Goal: Task Accomplishment & Management: Use online tool/utility

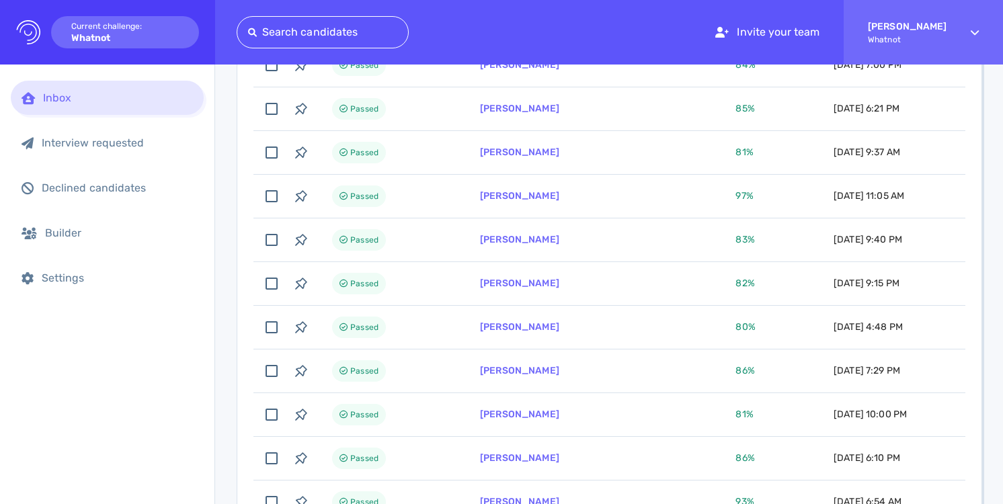
scroll to position [2874, 0]
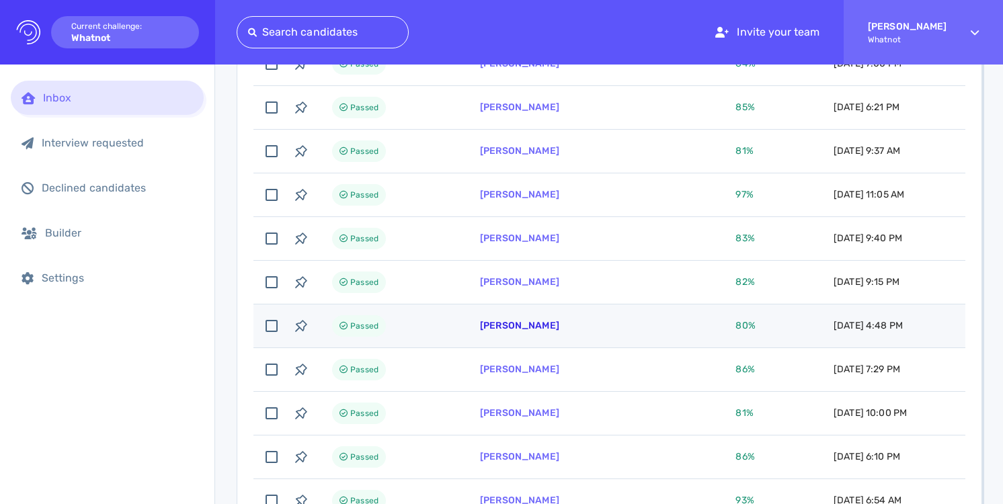
click at [538, 329] on link "[PERSON_NAME]" at bounding box center [519, 325] width 79 height 11
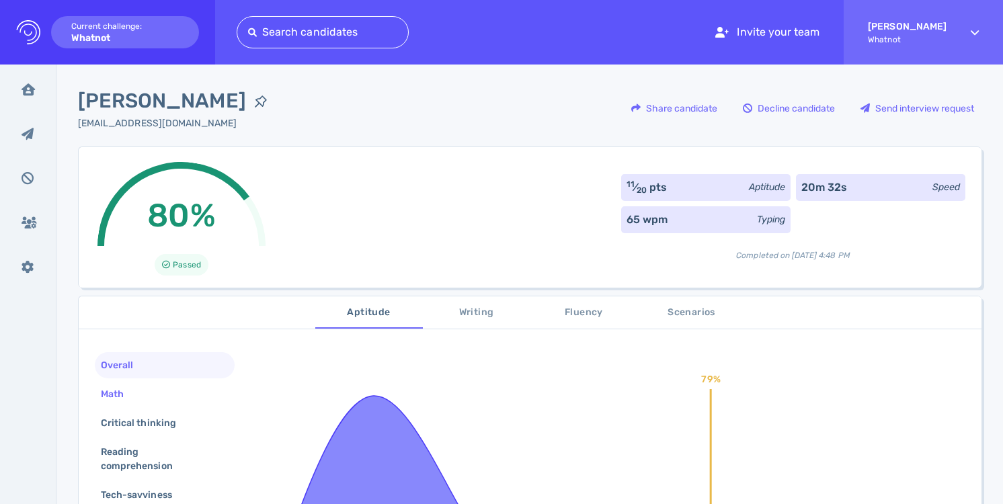
click at [203, 392] on div "Math" at bounding box center [165, 394] width 140 height 26
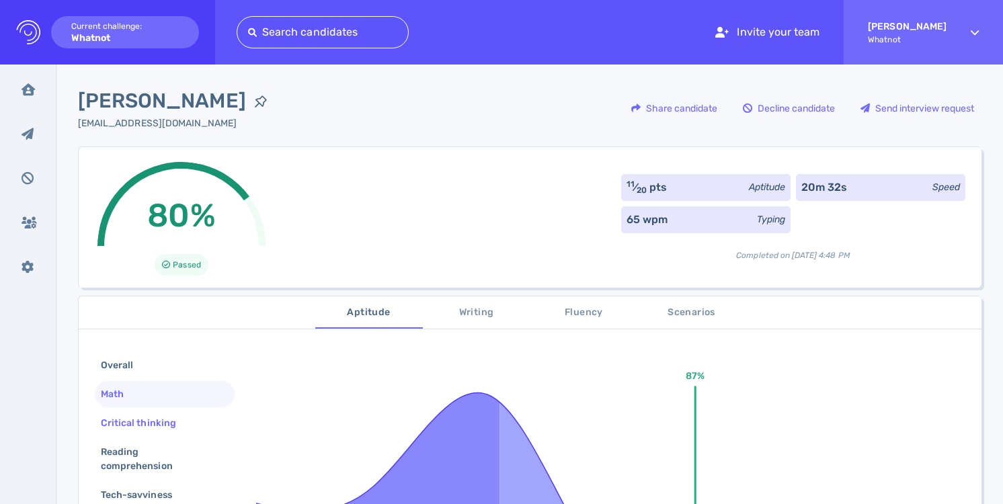
click at [200, 420] on div "Critical thinking" at bounding box center [165, 423] width 140 height 26
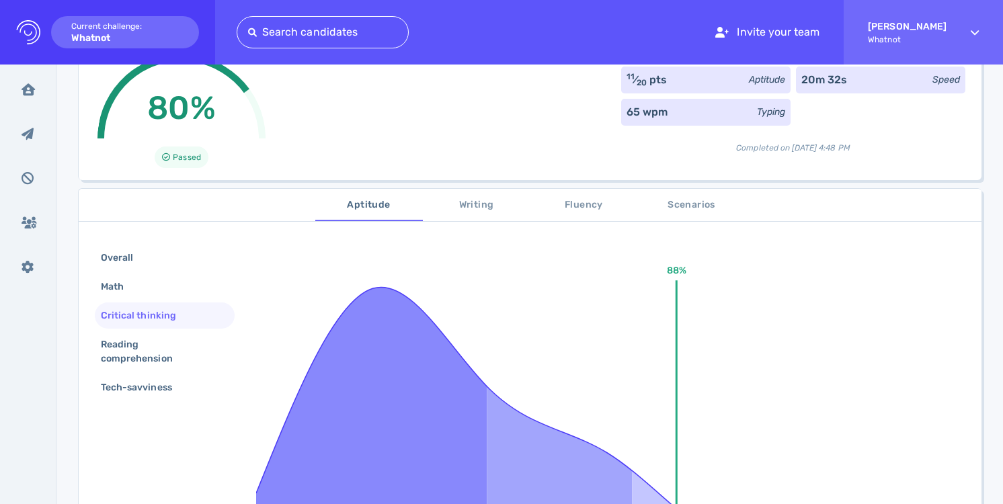
scroll to position [126, 0]
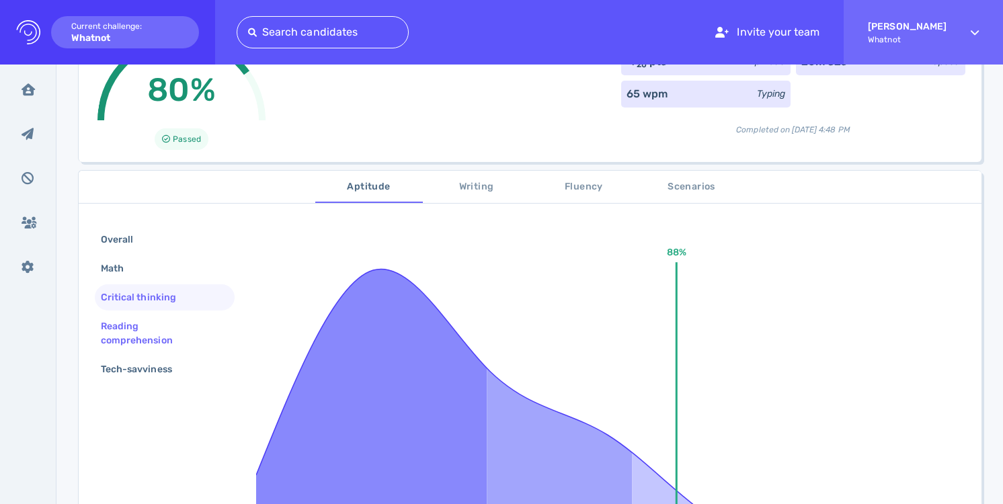
click at [183, 339] on div "Reading comprehension" at bounding box center [159, 334] width 122 height 34
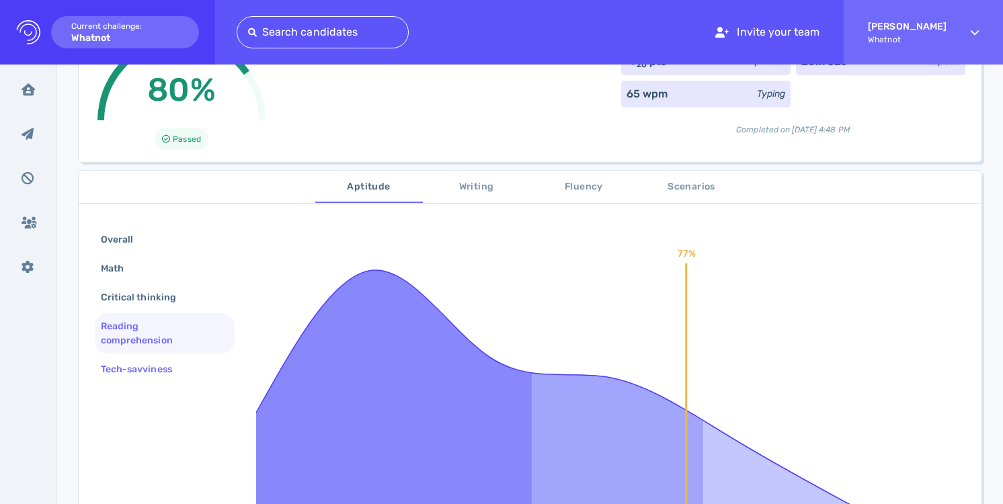
click at [181, 360] on div "Tech-savviness" at bounding box center [143, 369] width 90 height 19
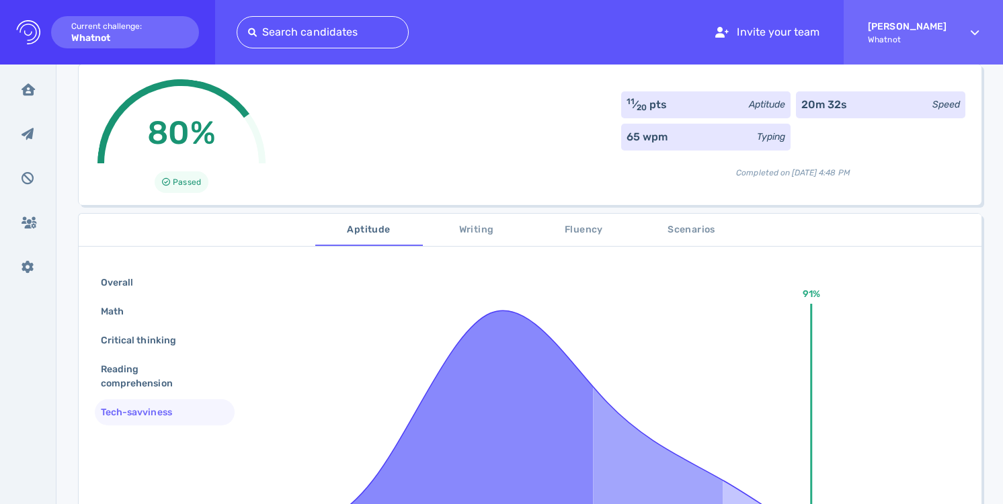
scroll to position [79, 0]
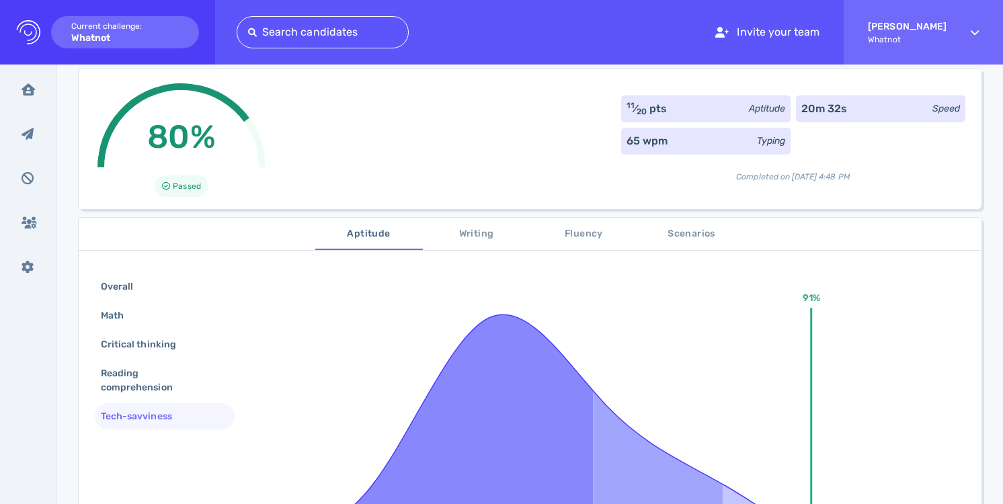
click at [682, 245] on button "Scenarios" at bounding box center [692, 234] width 108 height 32
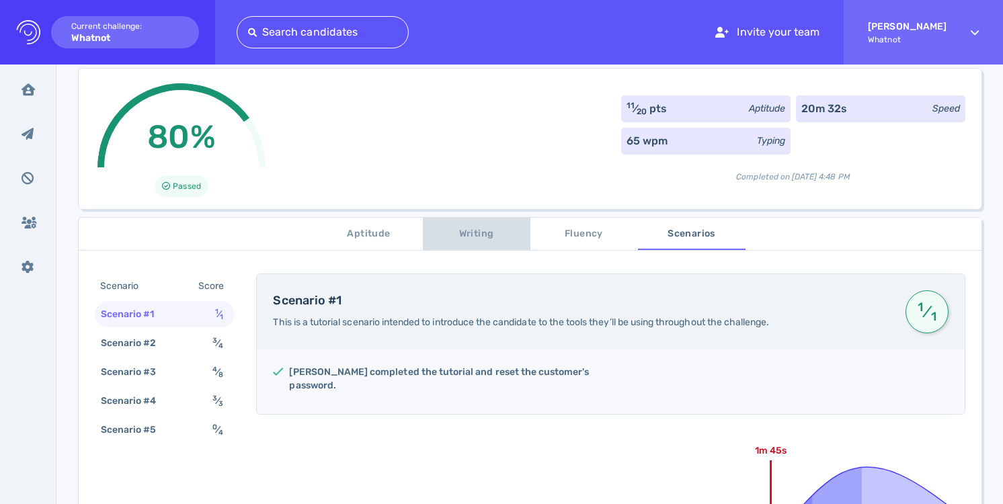
click at [464, 239] on span "Writing" at bounding box center [476, 234] width 91 height 17
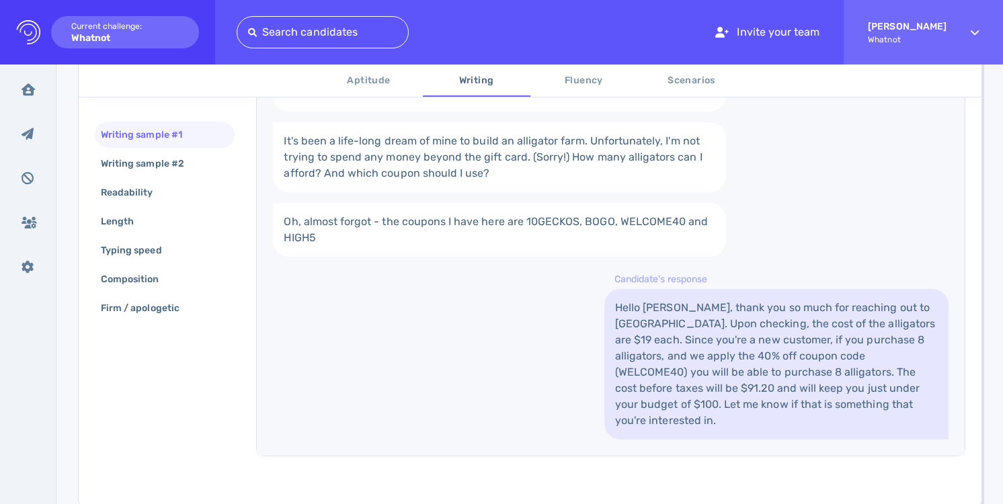
scroll to position [374, 0]
click at [143, 166] on div "Writing sample #2" at bounding box center [149, 163] width 102 height 19
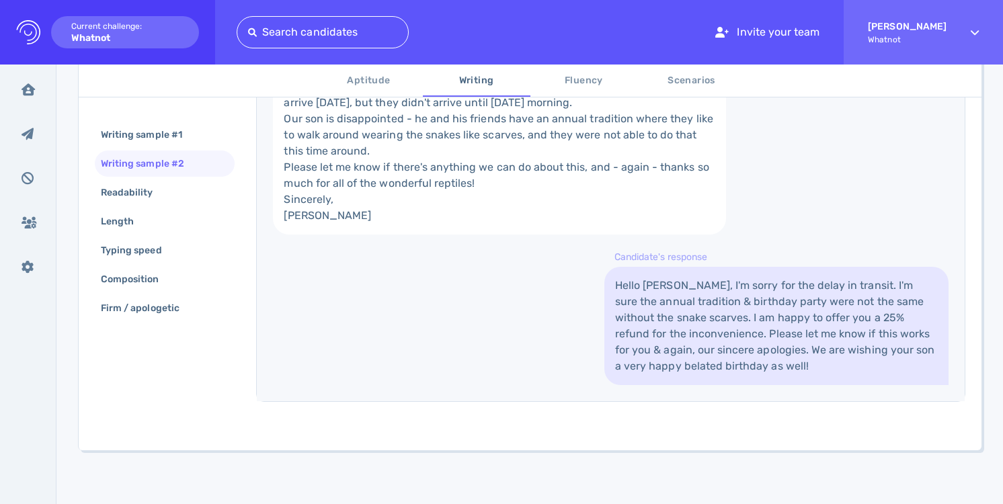
scroll to position [478, 0]
click at [169, 244] on div "Typing speed" at bounding box center [138, 250] width 80 height 19
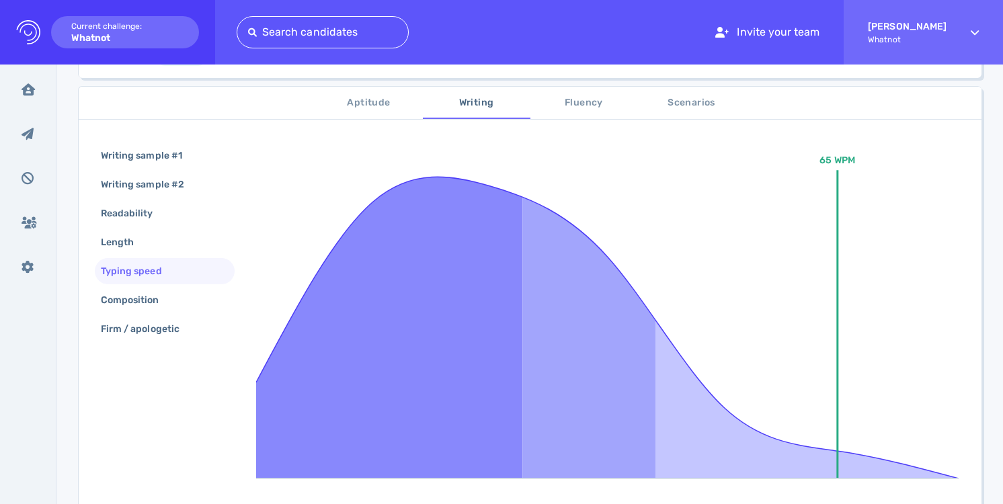
scroll to position [220, 0]
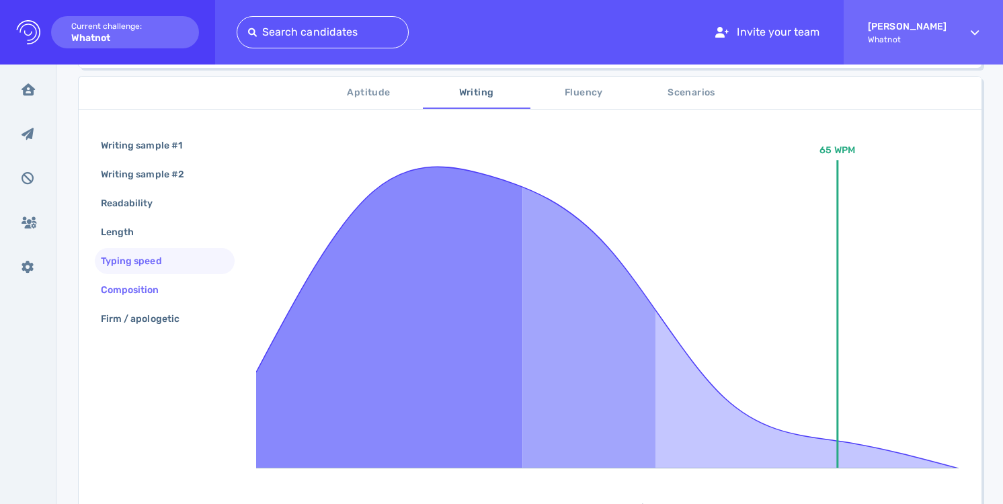
click at [174, 295] on div "Composition" at bounding box center [136, 289] width 77 height 19
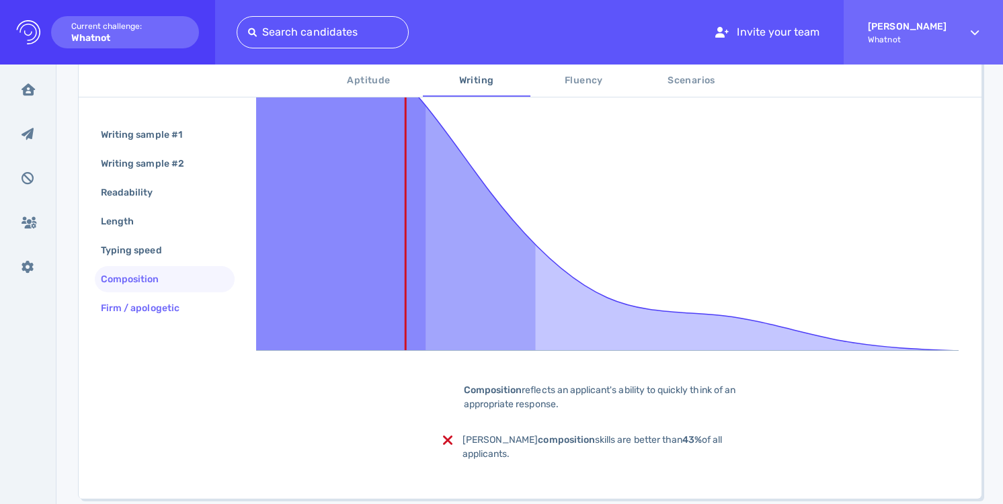
scroll to position [372, 0]
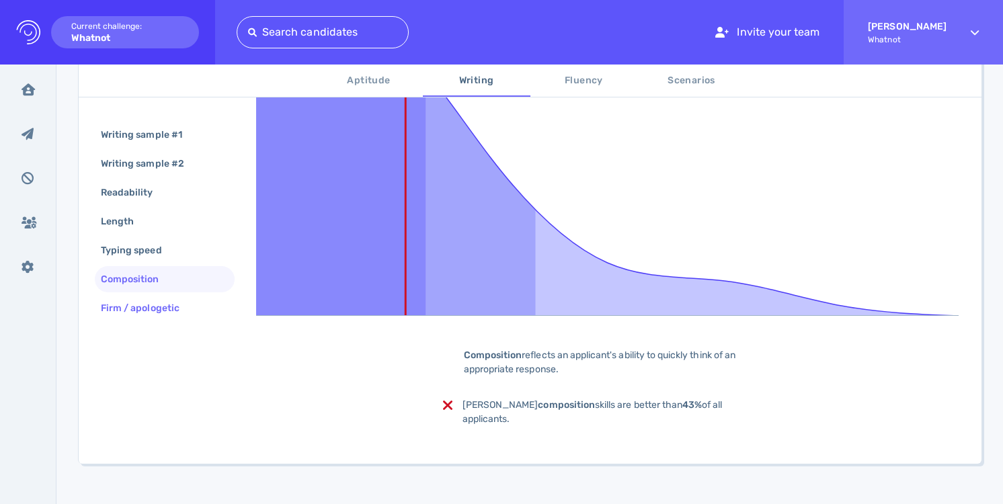
click at [159, 303] on div "Firm / apologetic" at bounding box center [146, 307] width 97 height 19
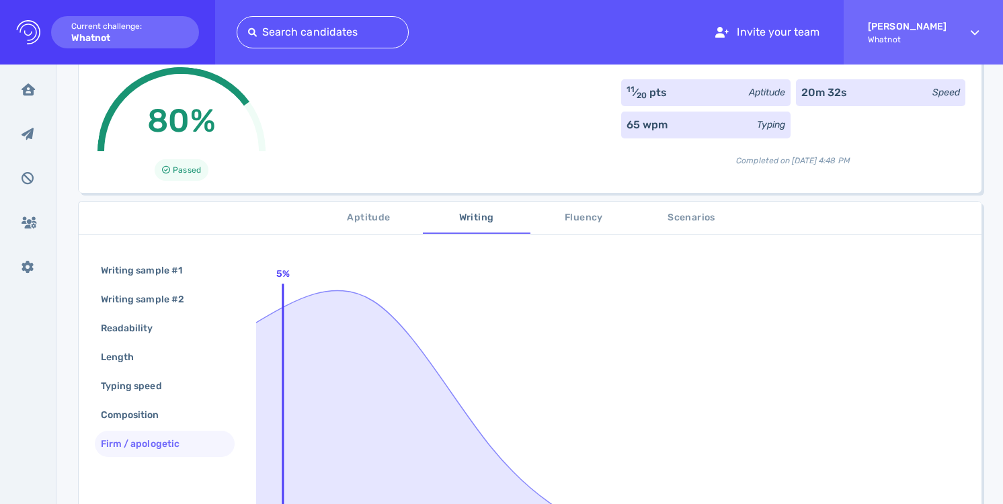
scroll to position [81, 0]
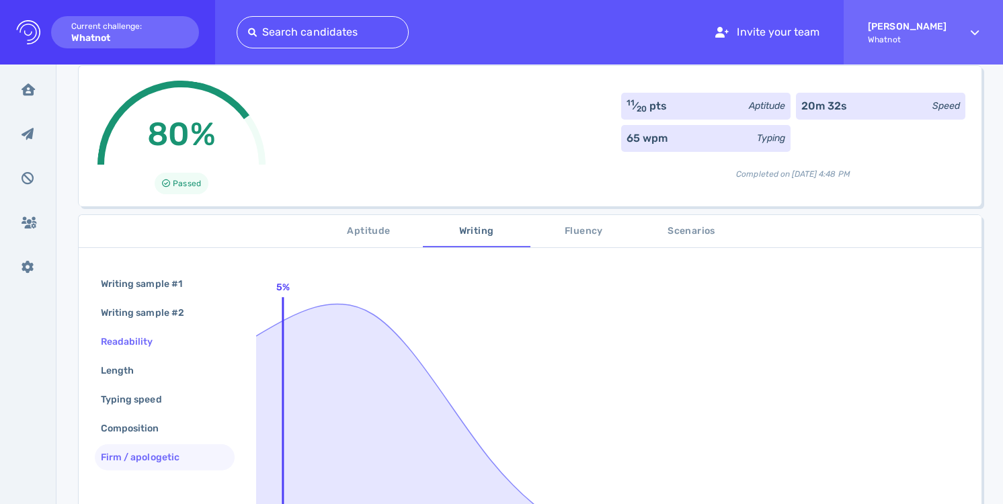
click at [157, 341] on div "Readability" at bounding box center [133, 341] width 71 height 19
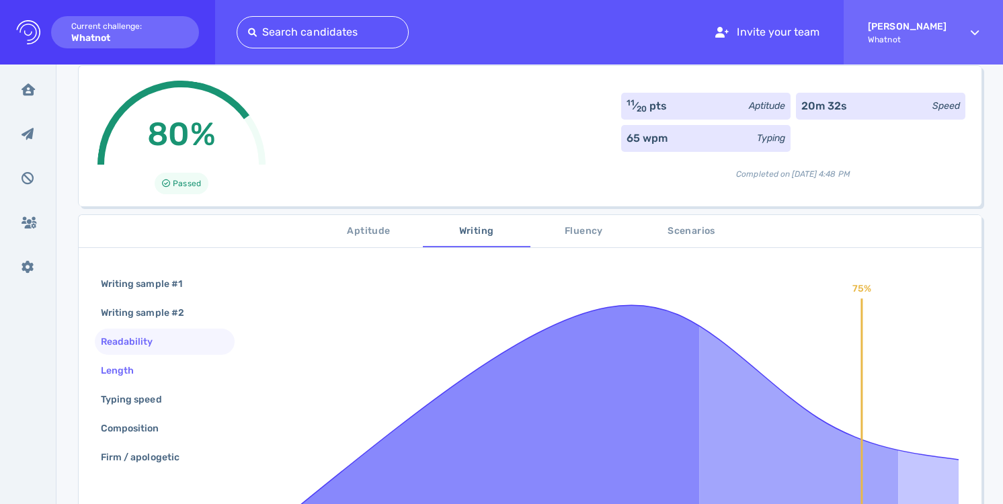
click at [157, 365] on div "Length" at bounding box center [165, 371] width 140 height 26
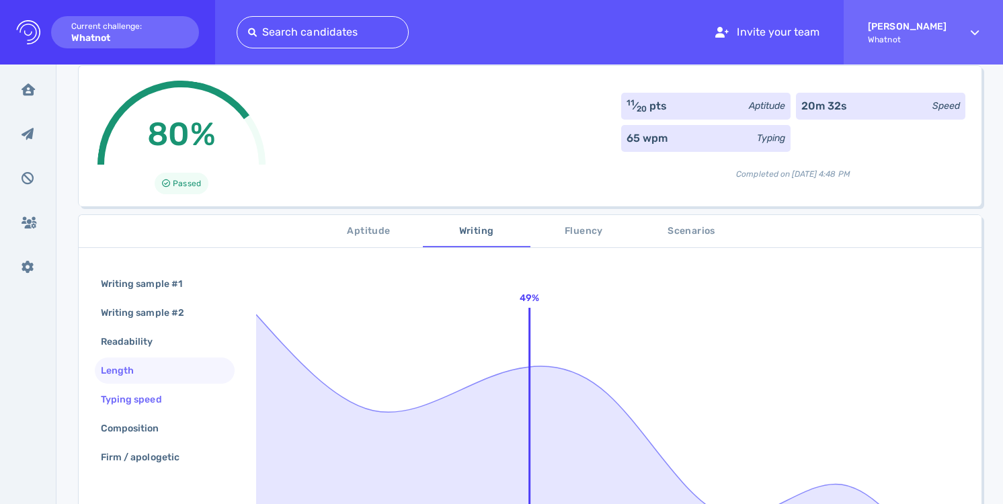
click at [165, 394] on div "Typing speed" at bounding box center [138, 399] width 80 height 19
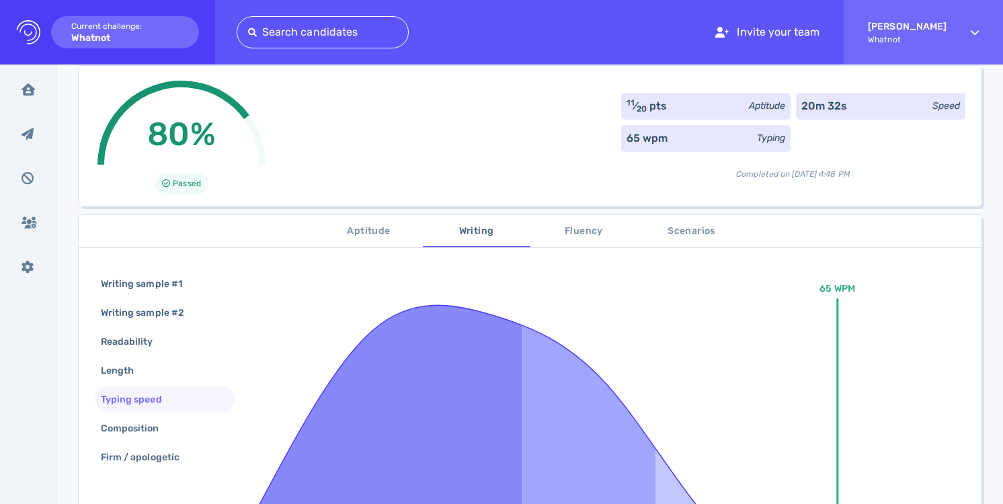
click at [581, 234] on span "Fluency" at bounding box center [583, 231] width 91 height 17
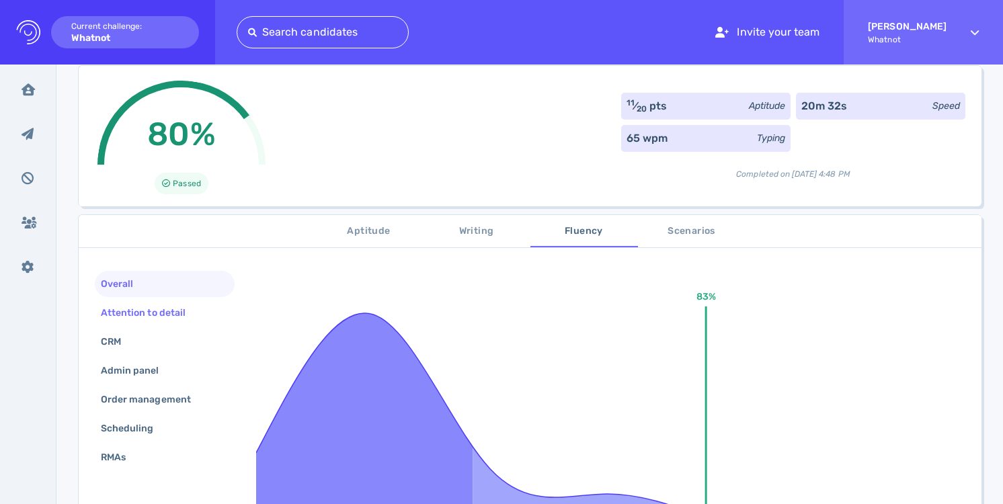
click at [136, 318] on div "Attention to detail" at bounding box center [149, 312] width 103 height 19
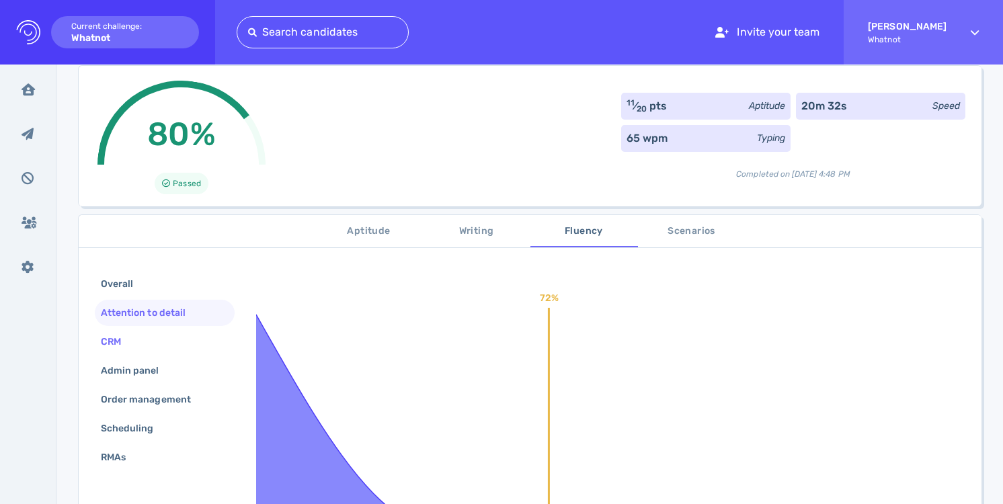
click at [137, 347] on div "CRM" at bounding box center [165, 342] width 140 height 26
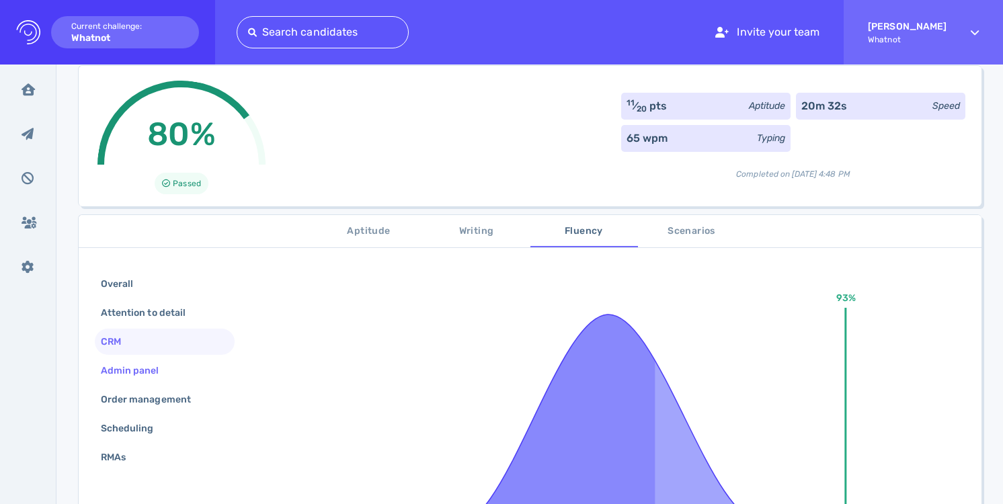
click at [142, 370] on div "Admin panel" at bounding box center [136, 370] width 77 height 19
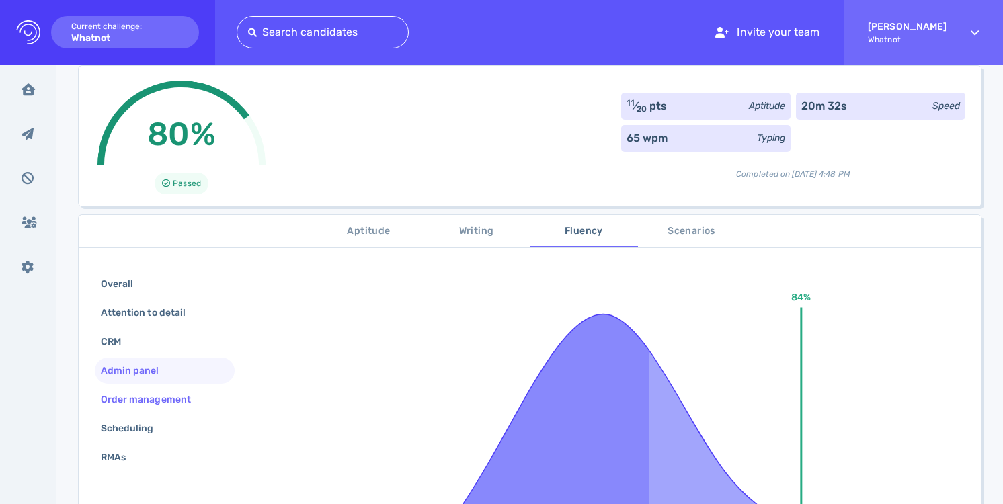
click at [149, 396] on div "Order management" at bounding box center [152, 399] width 109 height 19
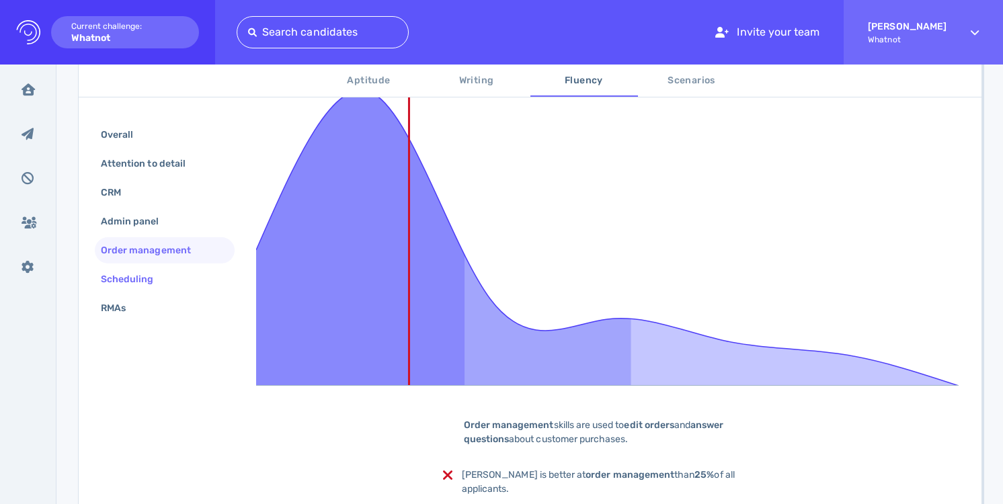
scroll to position [325, 0]
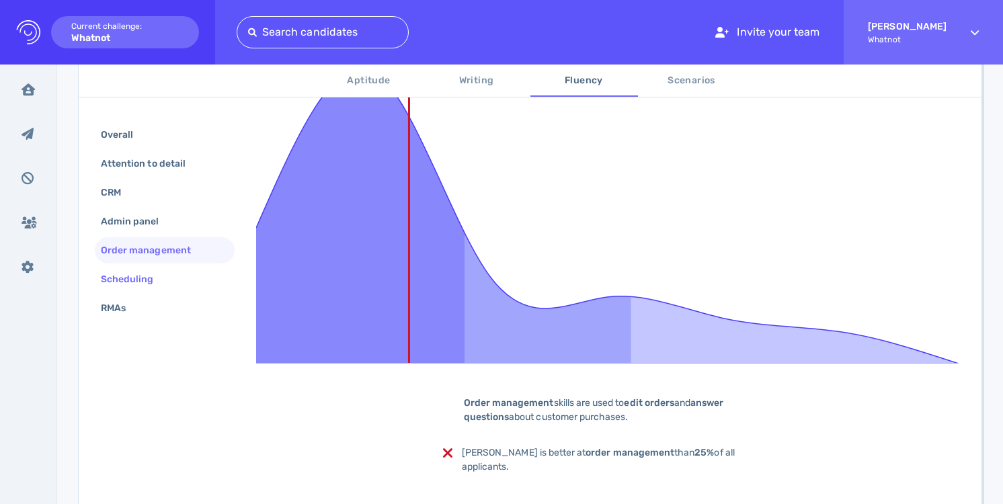
click at [144, 286] on div "Scheduling" at bounding box center [134, 278] width 72 height 19
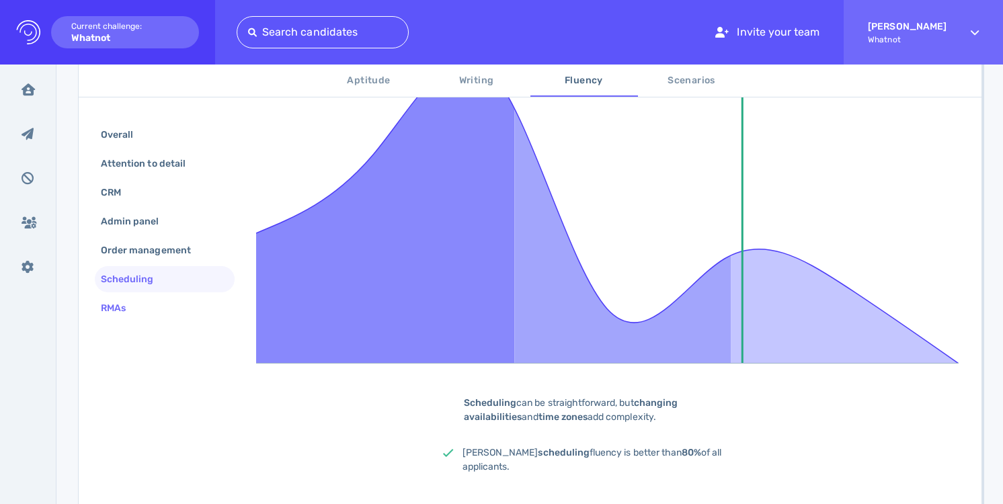
click at [149, 304] on div "RMAs" at bounding box center [165, 308] width 140 height 26
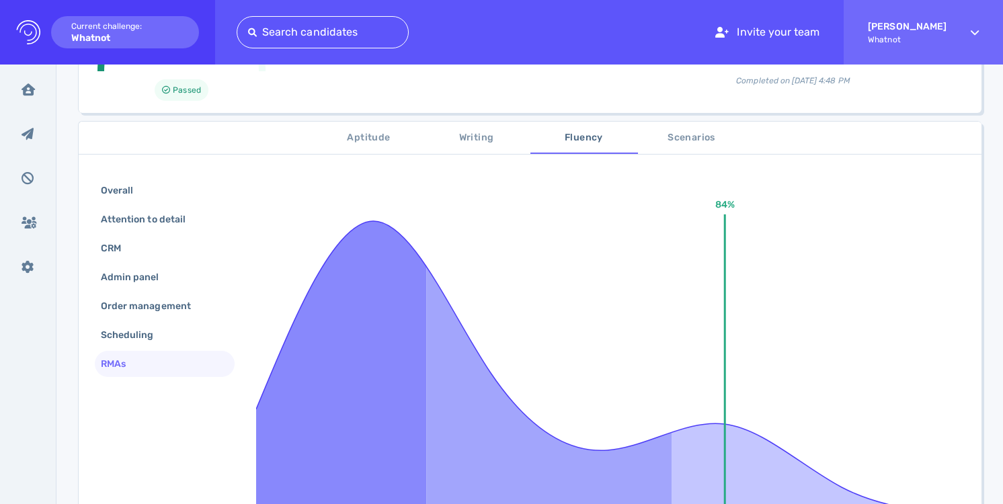
scroll to position [167, 0]
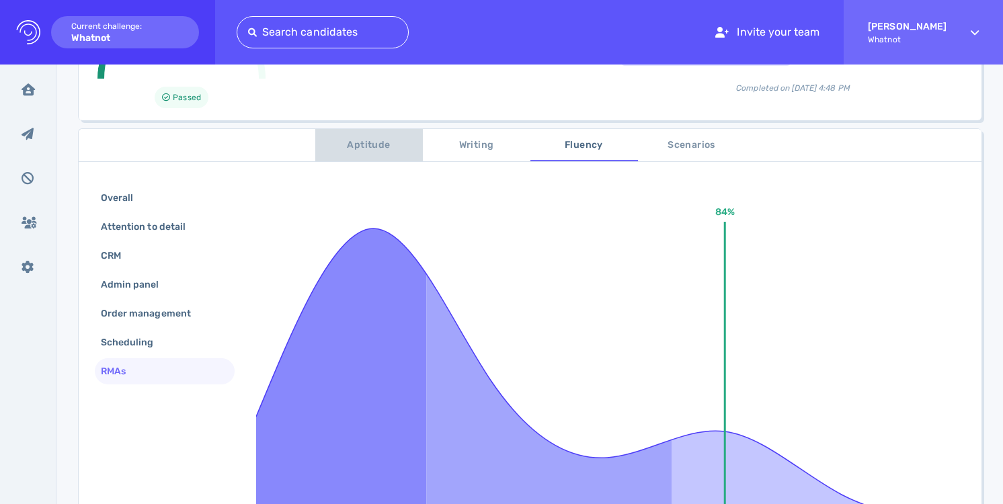
click at [390, 149] on span "Aptitude" at bounding box center [368, 145] width 91 height 17
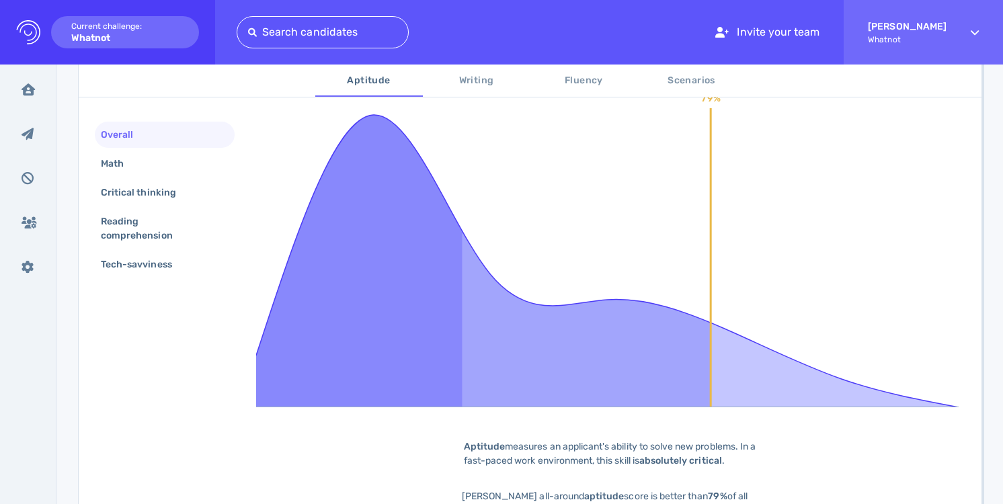
scroll to position [293, 0]
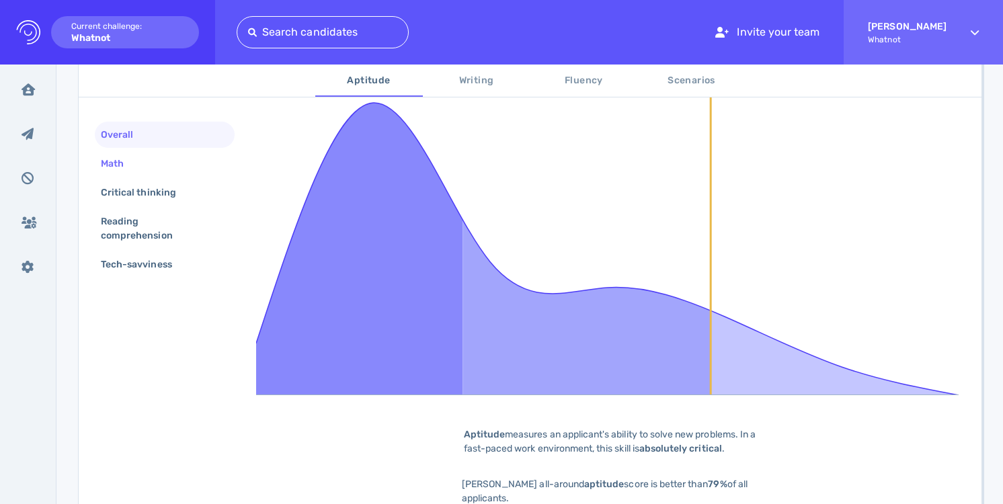
click at [198, 165] on div "Math" at bounding box center [165, 164] width 140 height 26
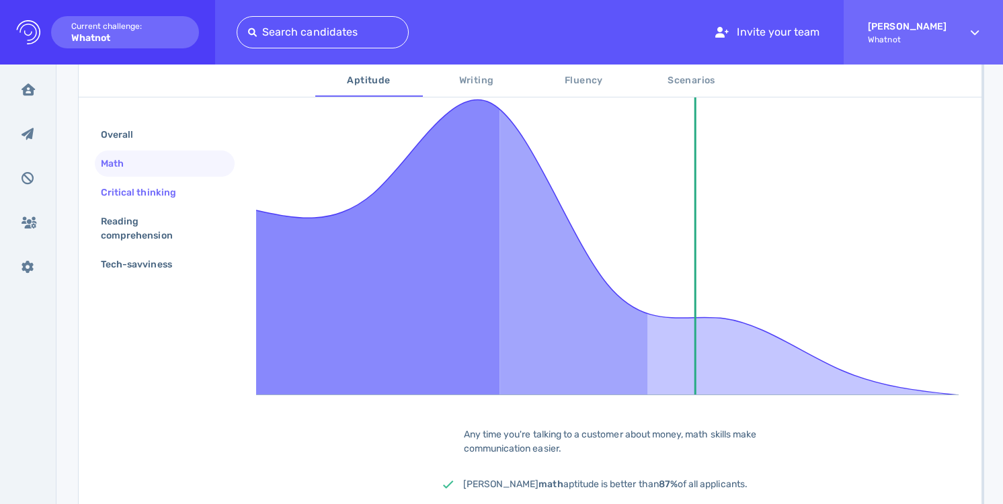
click at [198, 203] on div "Critical thinking" at bounding box center [165, 192] width 140 height 26
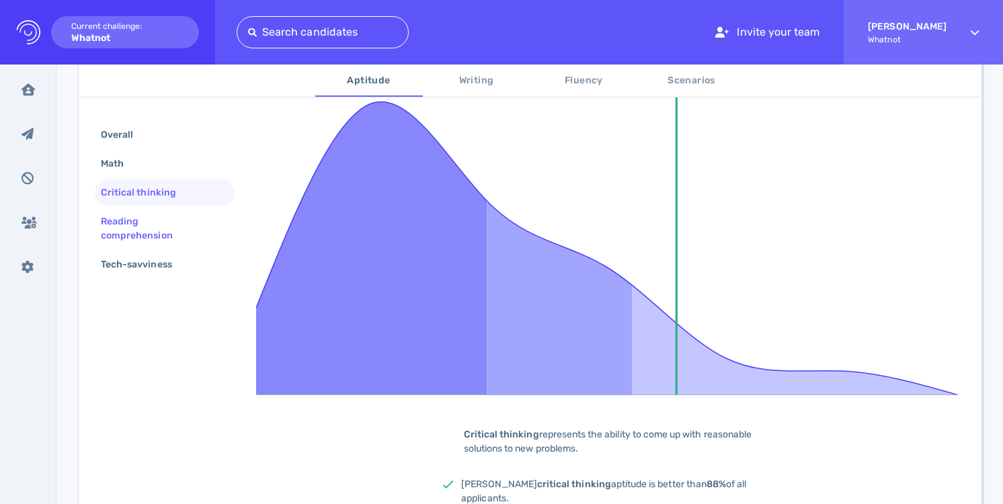
click at [198, 218] on div "Reading comprehension" at bounding box center [159, 229] width 122 height 34
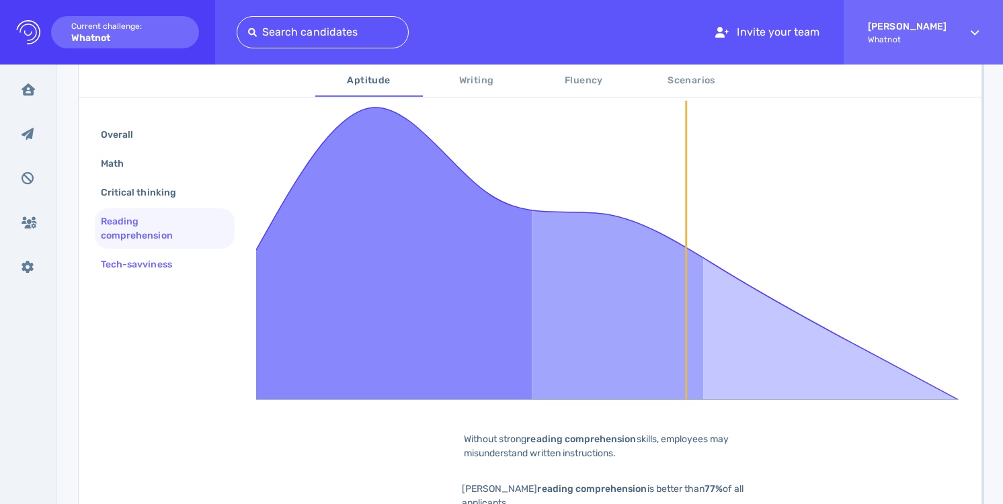
click at [197, 264] on div "Tech-savviness" at bounding box center [165, 264] width 140 height 26
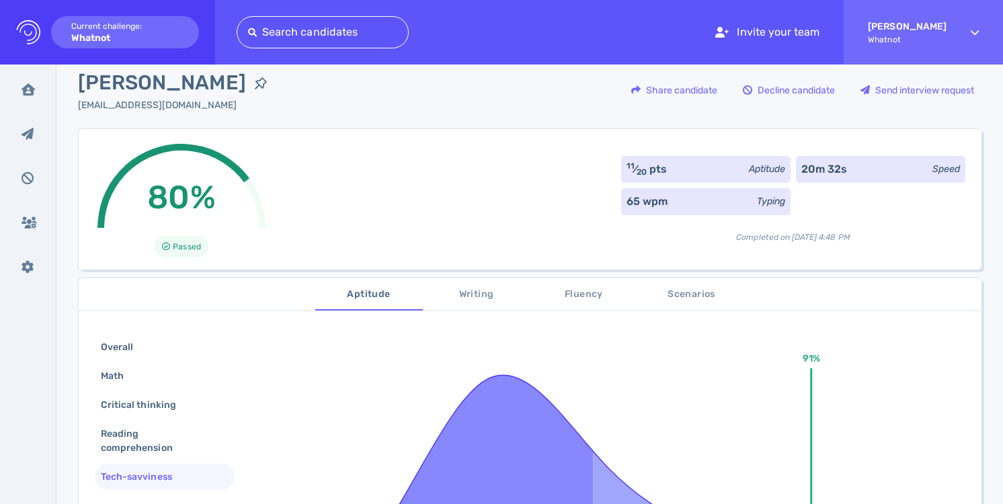
scroll to position [0, 0]
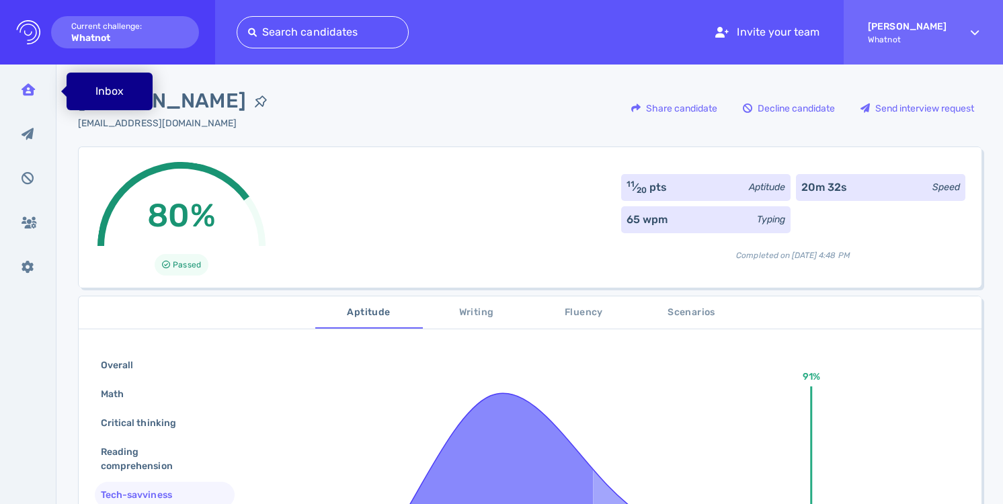
click at [34, 96] on div "Inbox" at bounding box center [28, 90] width 35 height 34
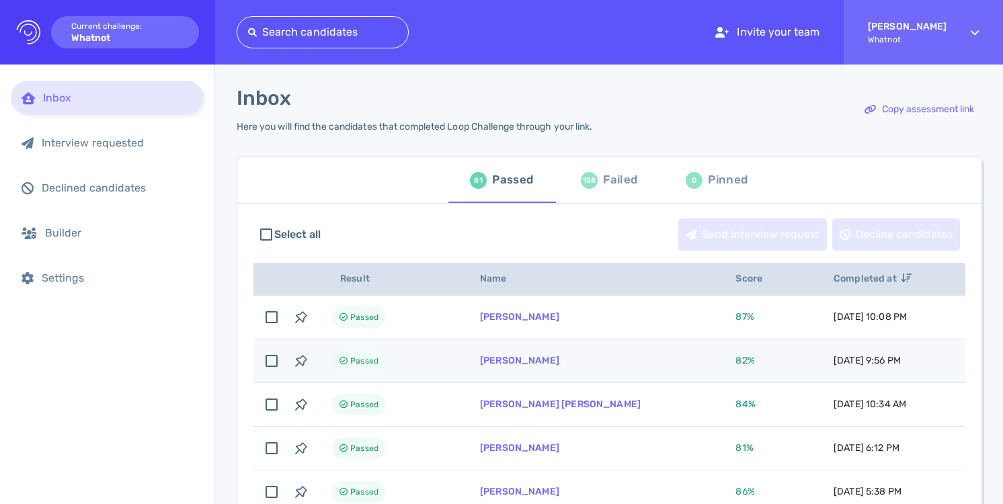
click at [554, 367] on td "Jennifer Salazar" at bounding box center [591, 361] width 255 height 44
checkbox input "true"
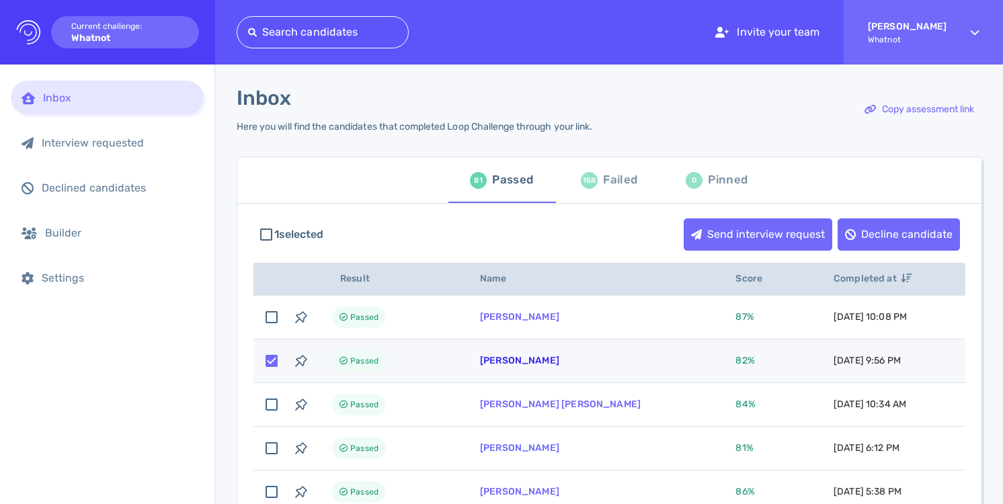
click at [537, 364] on link "Jennifer Salazar" at bounding box center [519, 360] width 79 height 11
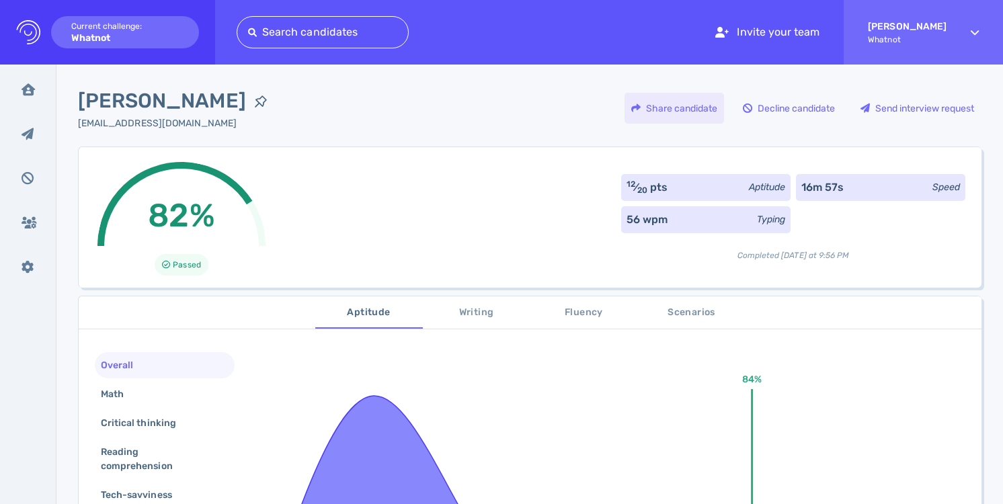
click at [695, 112] on div "Share candidate" at bounding box center [673, 108] width 99 height 31
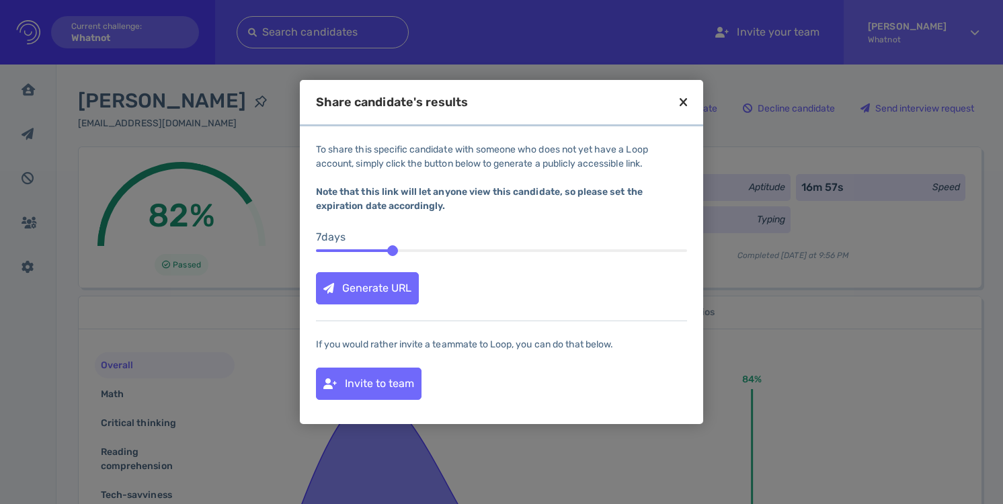
click at [681, 110] on div "Share candidate's results" at bounding box center [501, 111] width 403 height 30
click at [685, 103] on icon at bounding box center [682, 102] width 7 height 12
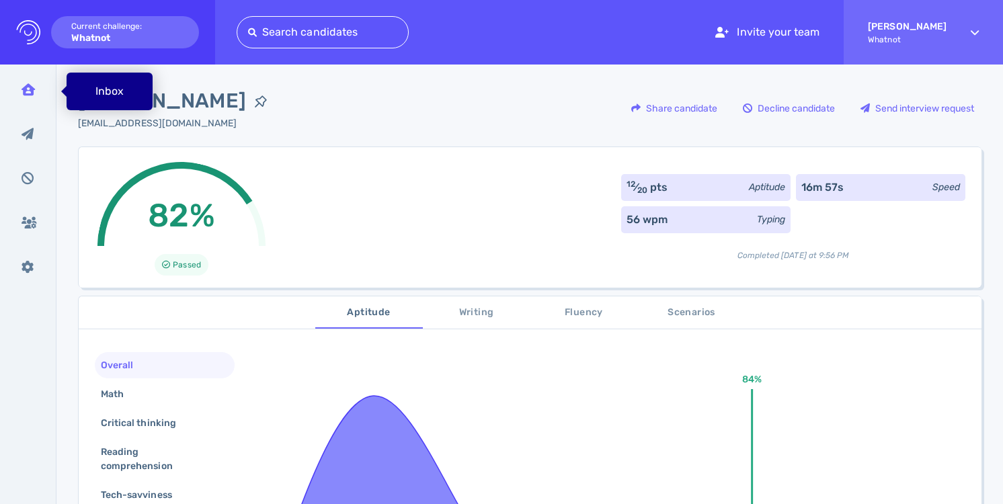
click at [27, 97] on div "Inbox" at bounding box center [28, 90] width 35 height 34
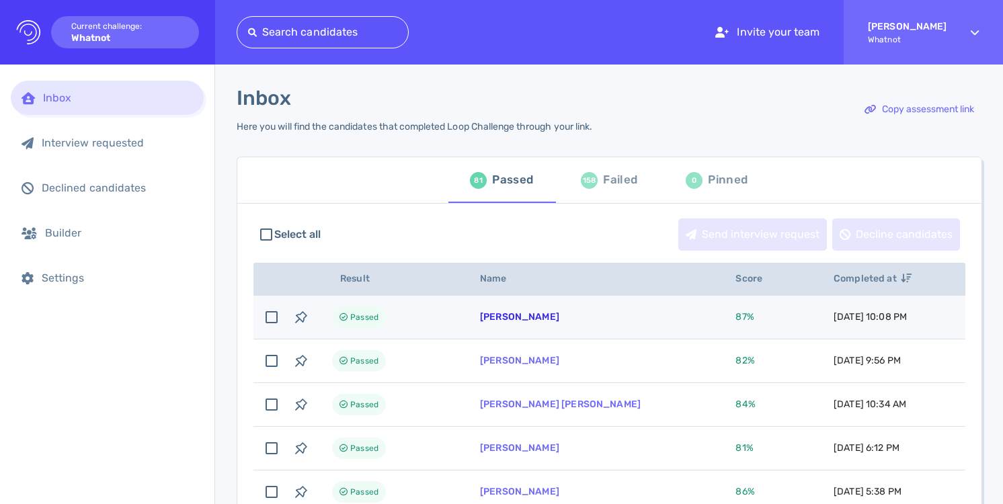
click at [517, 319] on link "[PERSON_NAME]" at bounding box center [519, 316] width 79 height 11
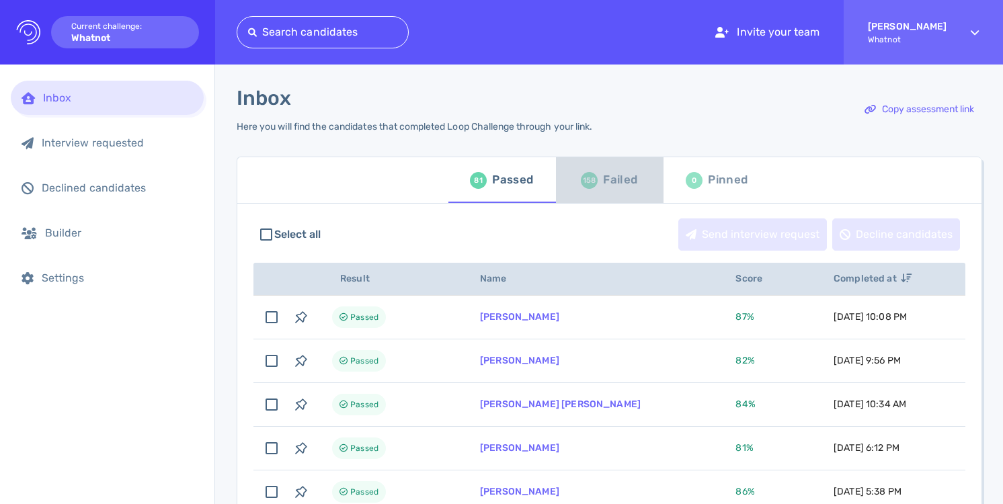
click at [625, 179] on div "Failed" at bounding box center [620, 180] width 34 height 20
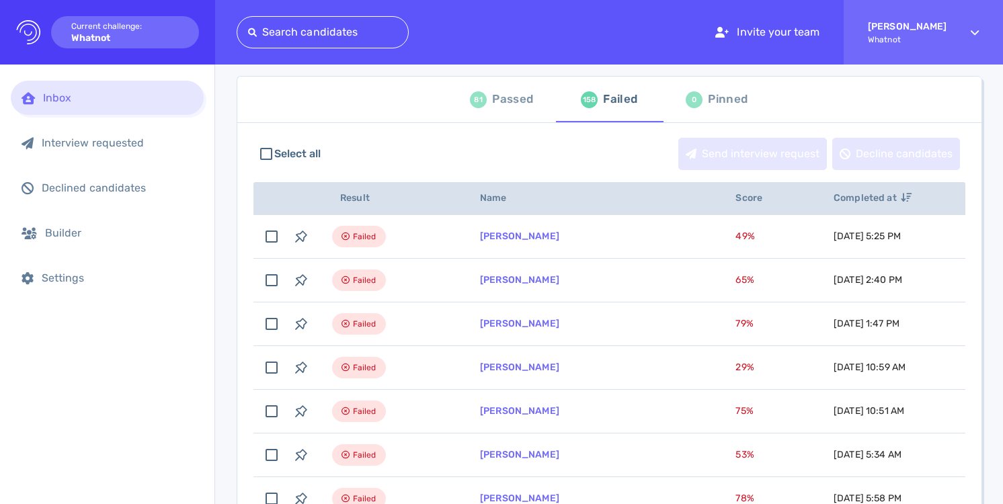
scroll to position [120, 0]
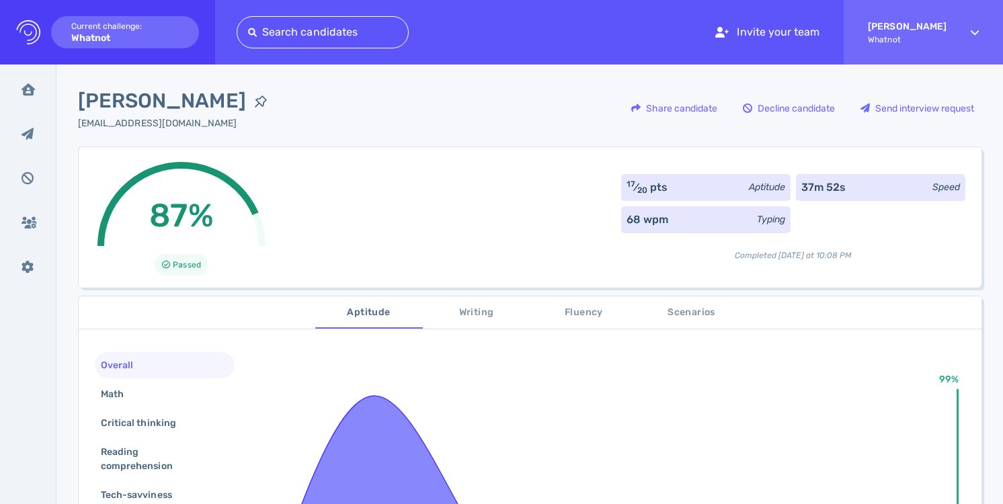
click at [683, 317] on span "Scenarios" at bounding box center [691, 312] width 91 height 17
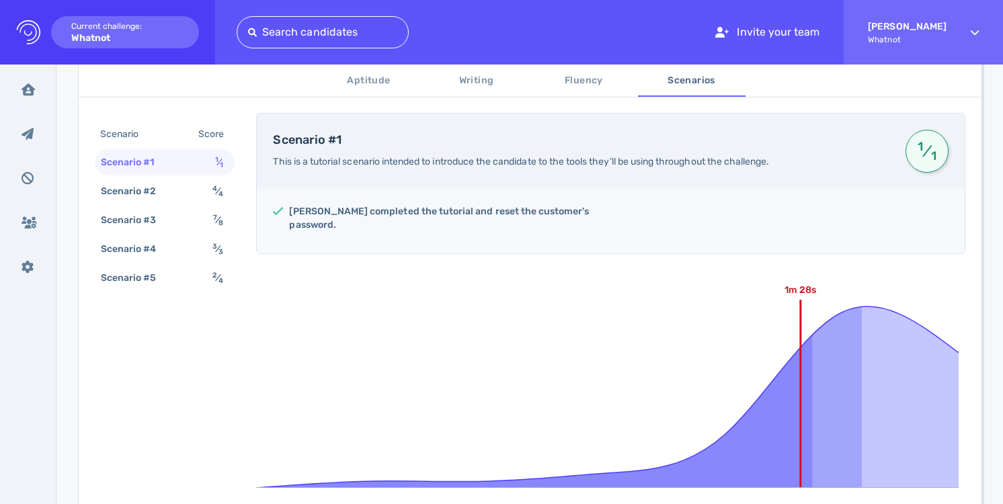
scroll to position [230, 0]
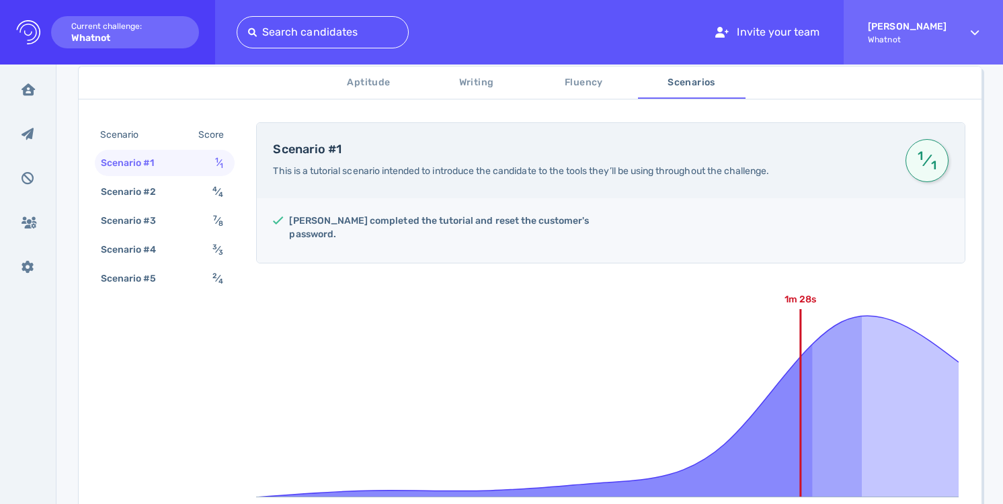
click at [474, 93] on button "Writing" at bounding box center [477, 83] width 108 height 32
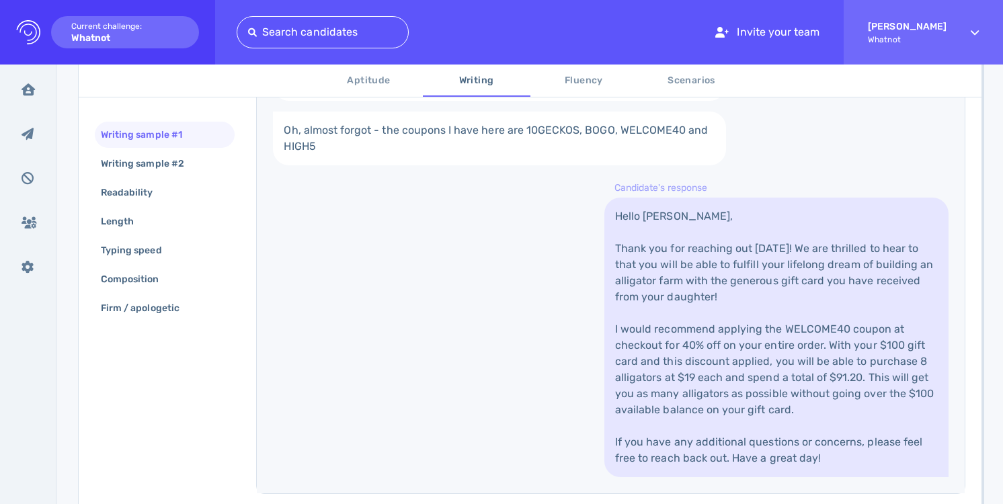
scroll to position [470, 0]
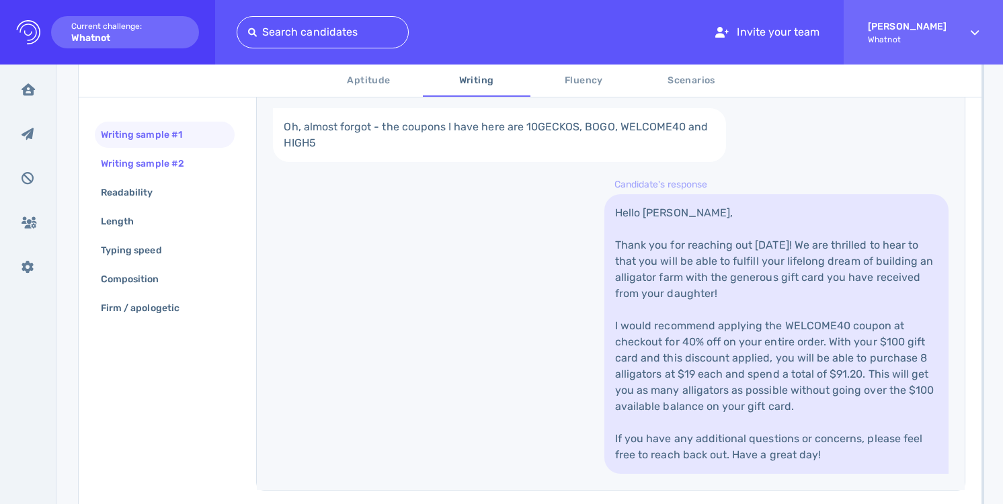
click at [160, 159] on div "Writing sample #2" at bounding box center [149, 163] width 102 height 19
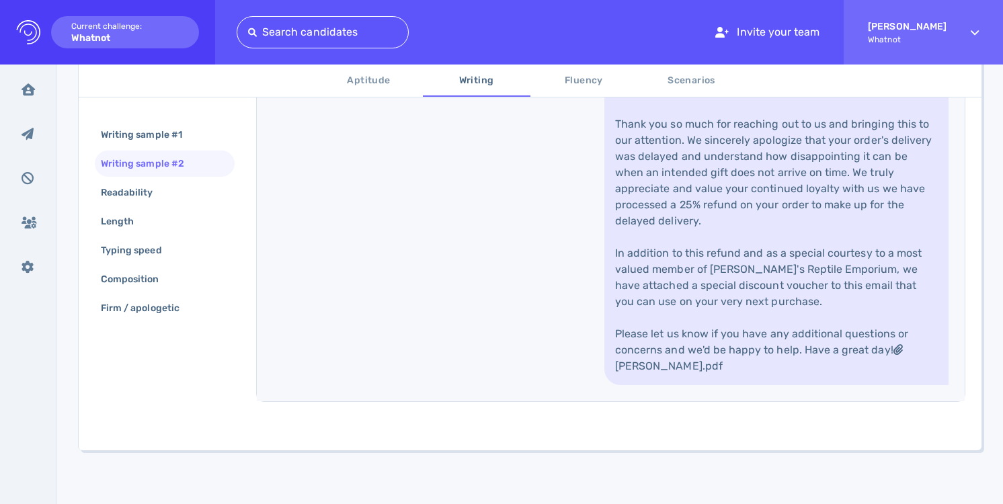
scroll to position [689, 0]
click at [189, 193] on div "Readability" at bounding box center [165, 192] width 140 height 26
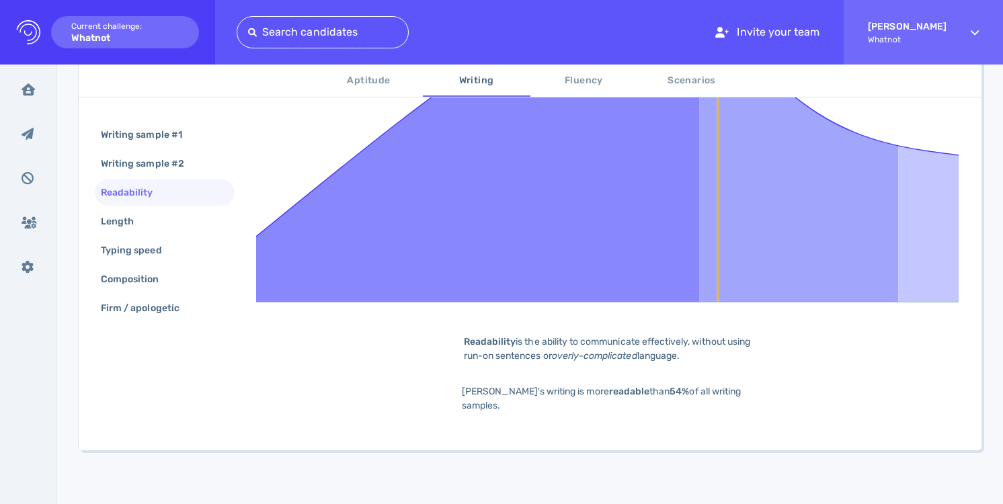
scroll to position [372, 0]
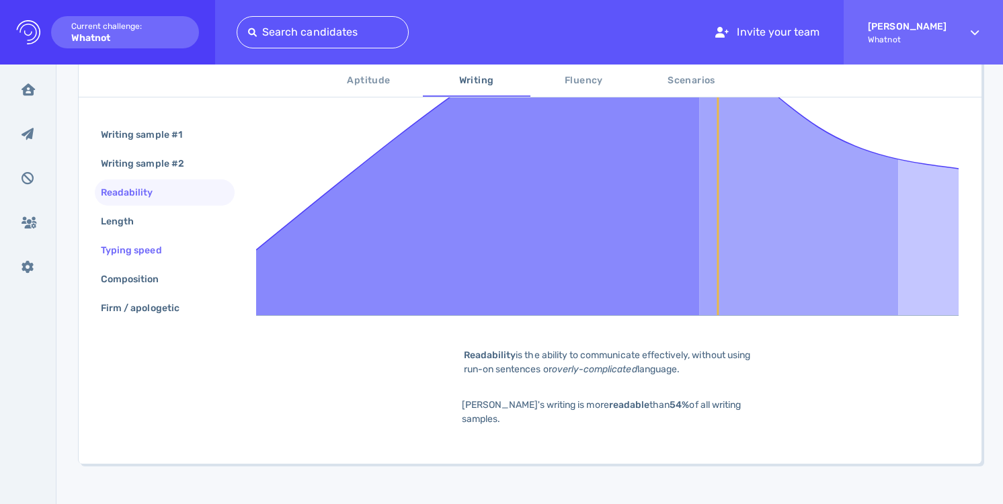
click at [185, 250] on div "Typing speed" at bounding box center [165, 250] width 140 height 26
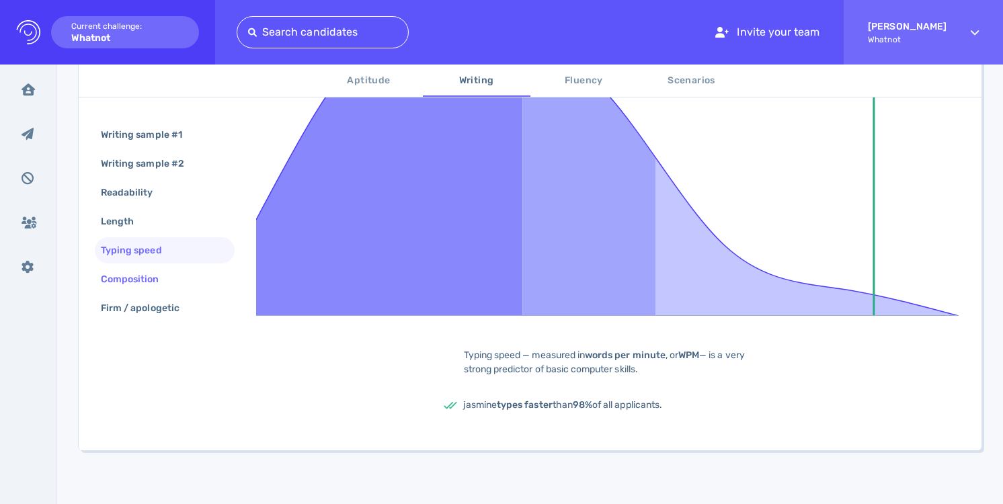
click at [183, 284] on div "Composition" at bounding box center [165, 279] width 140 height 26
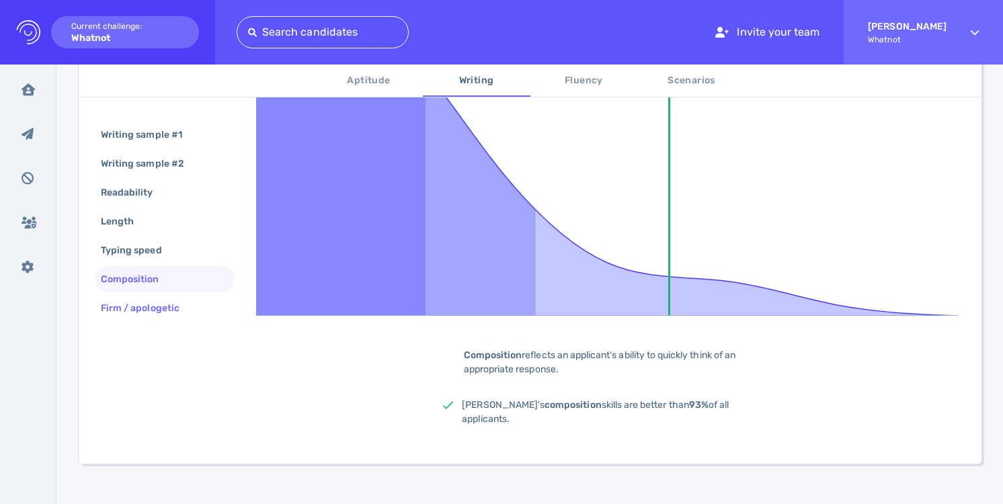
click at [183, 306] on div "Firm / apologetic" at bounding box center [146, 307] width 97 height 19
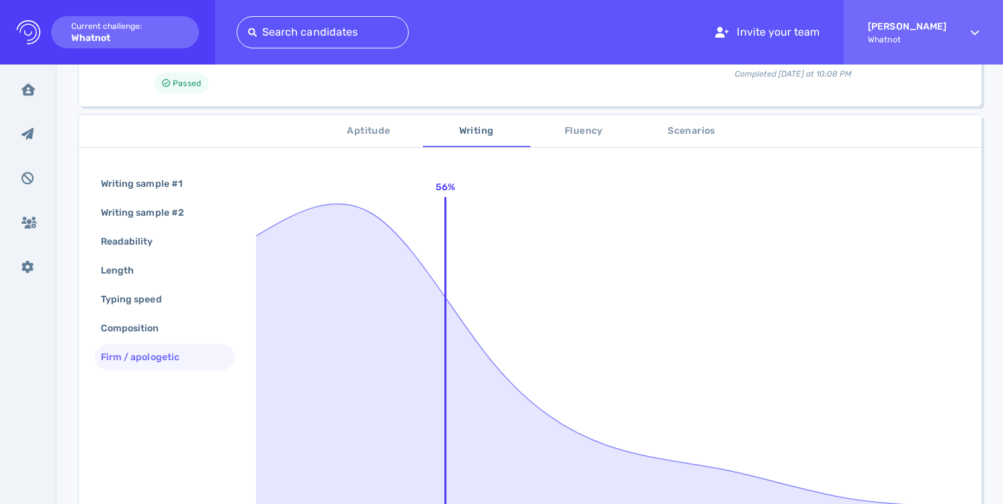
scroll to position [149, 0]
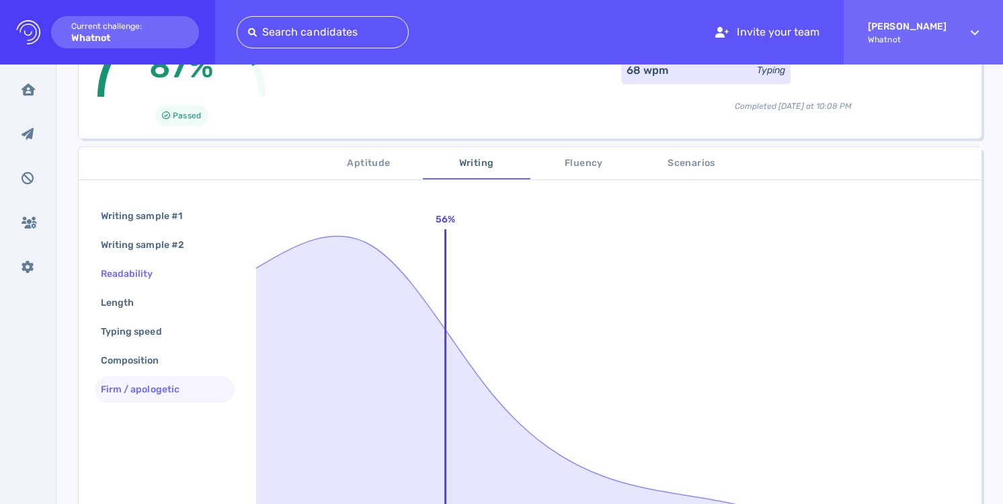
click at [177, 264] on div "Readability" at bounding box center [165, 274] width 140 height 26
